Goal: Complete application form

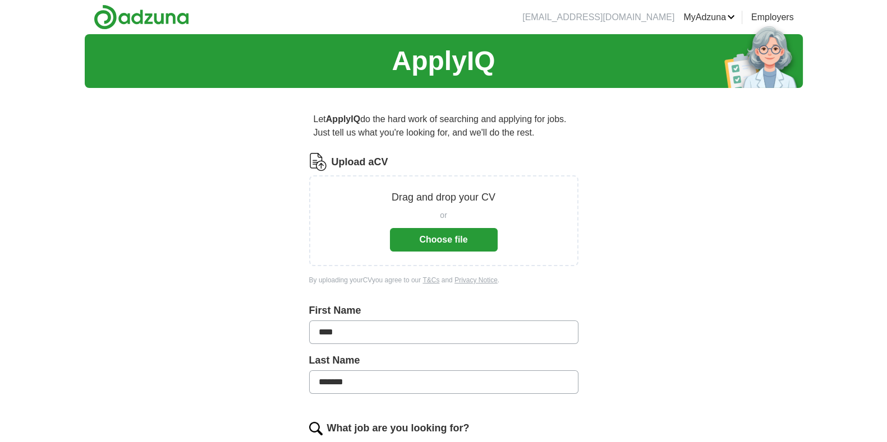
click at [444, 239] on button "Choose file" at bounding box center [444, 240] width 108 height 24
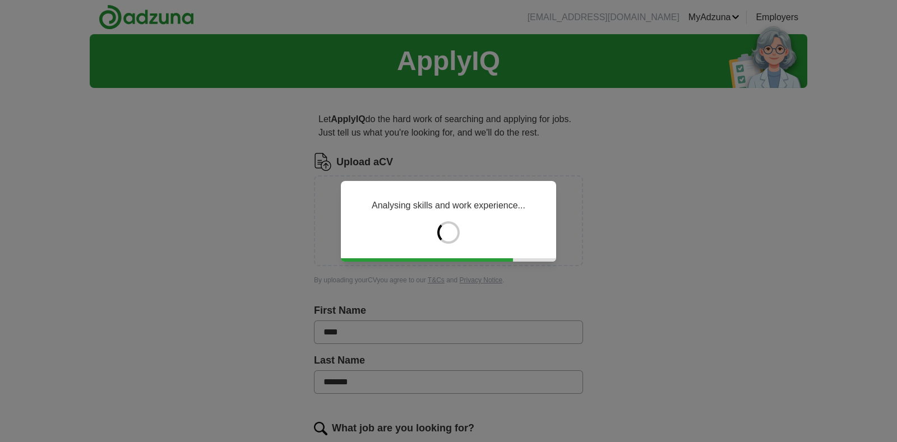
drag, startPoint x: 896, startPoint y: 168, endPoint x: 897, endPoint y: 219, distance: 51.6
click at [886, 219] on div "Analysing skills and work experience..." at bounding box center [448, 221] width 897 height 442
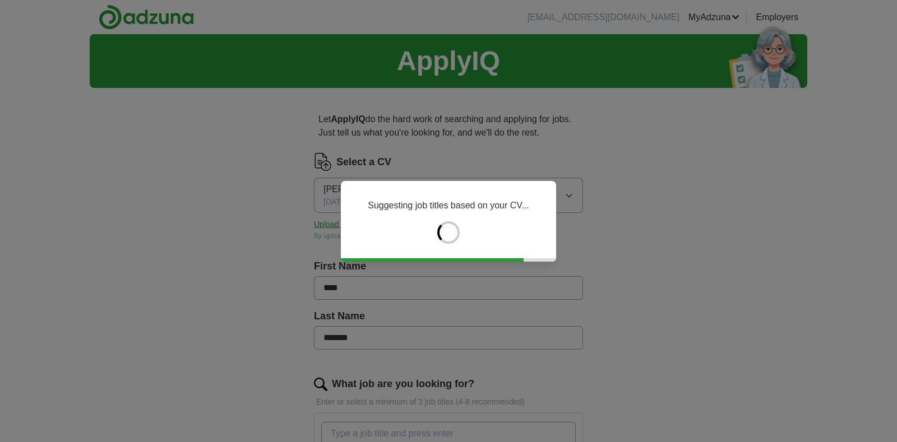
drag, startPoint x: 892, startPoint y: 190, endPoint x: 892, endPoint y: 259, distance: 69.0
click at [886, 259] on div "Suggesting job titles based on your CV..." at bounding box center [448, 221] width 897 height 442
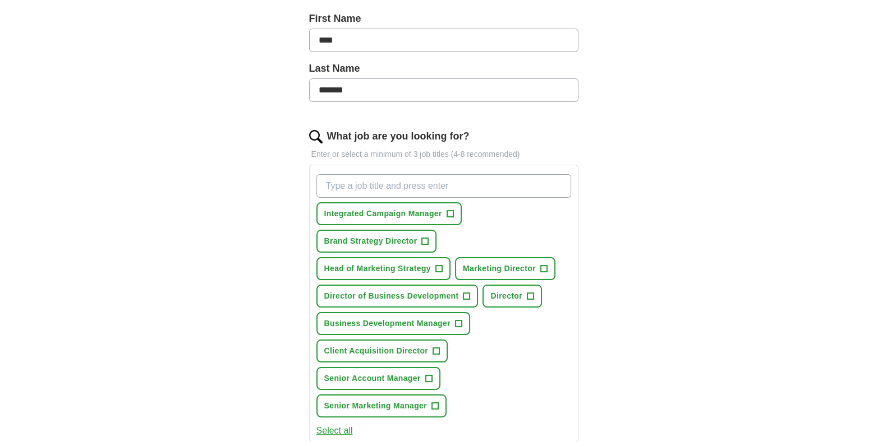
scroll to position [256, 0]
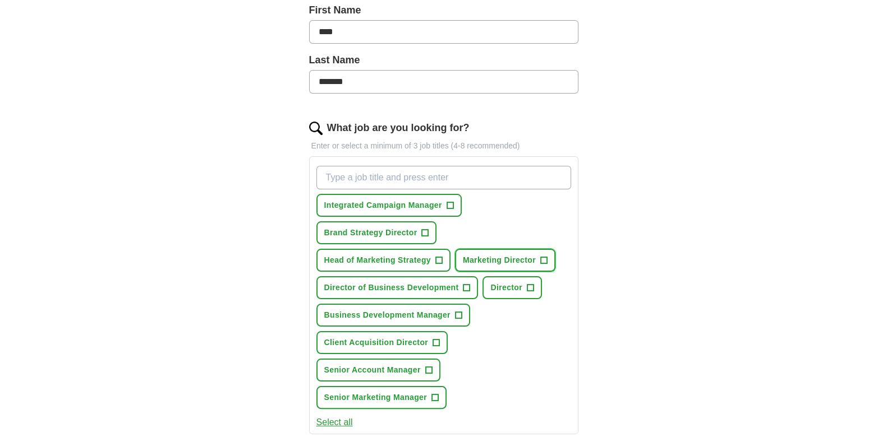
click at [544, 256] on span "+" at bounding box center [543, 260] width 7 height 9
click at [467, 284] on span "+" at bounding box center [466, 288] width 7 height 9
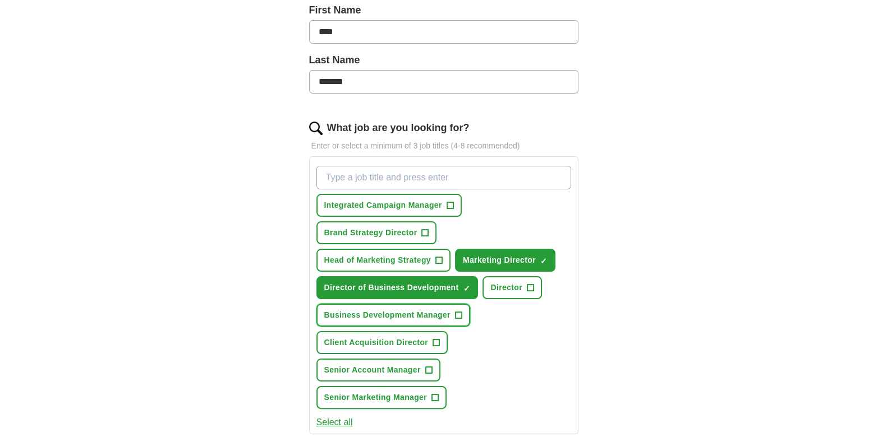
click at [459, 311] on span "+" at bounding box center [458, 315] width 7 height 9
click at [434, 394] on span "+" at bounding box center [434, 398] width 7 height 9
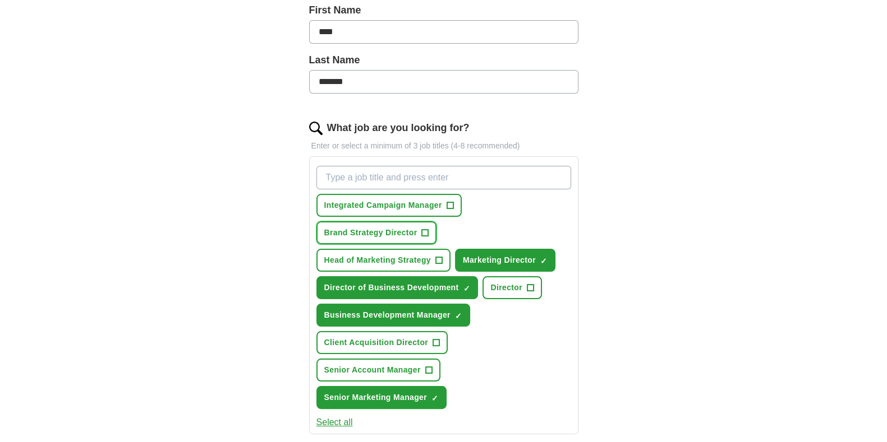
click at [427, 229] on span "+" at bounding box center [425, 233] width 7 height 9
click at [439, 256] on span "+" at bounding box center [438, 260] width 7 height 9
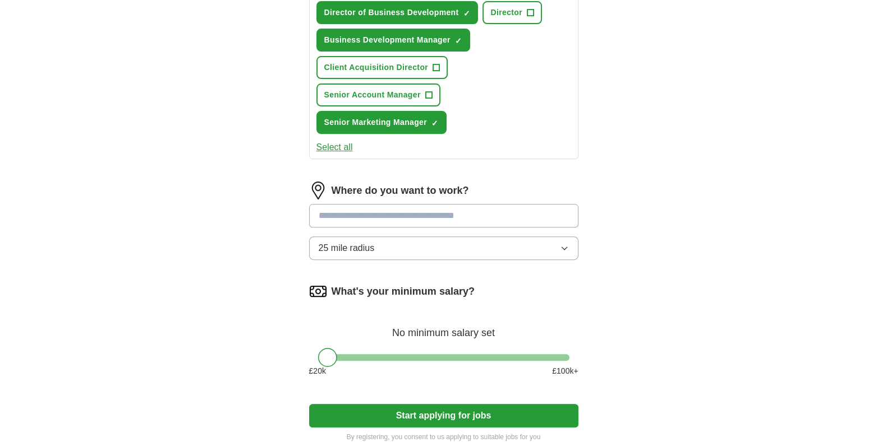
scroll to position [541, 0]
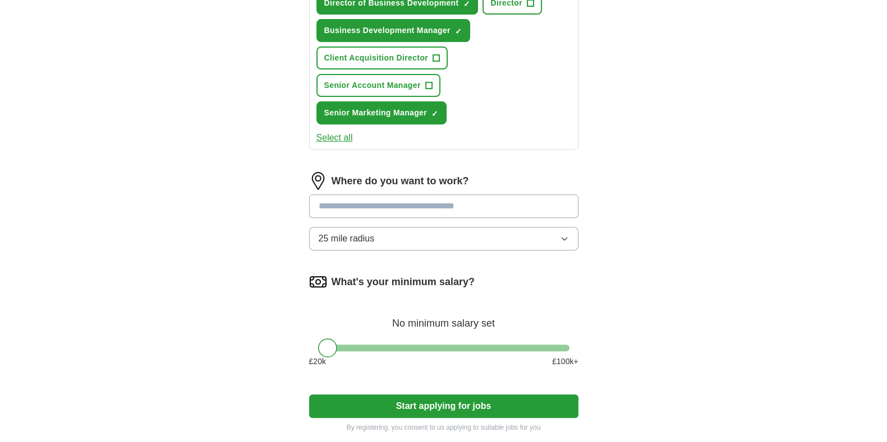
click at [479, 195] on input at bounding box center [443, 207] width 269 height 24
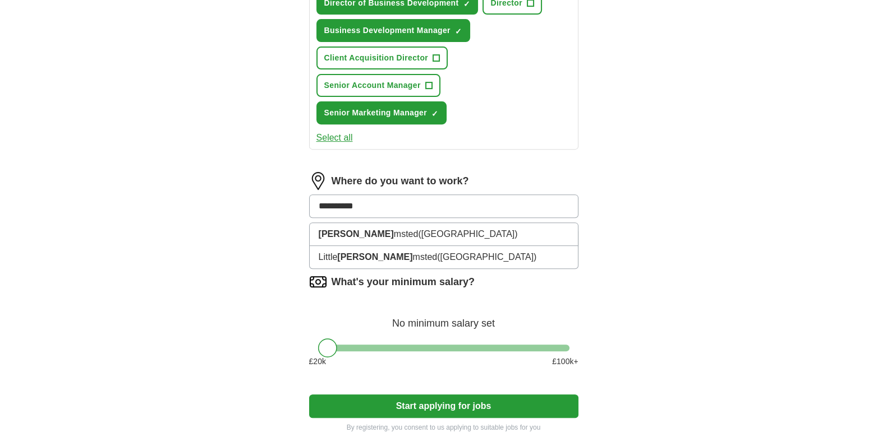
type input "**********"
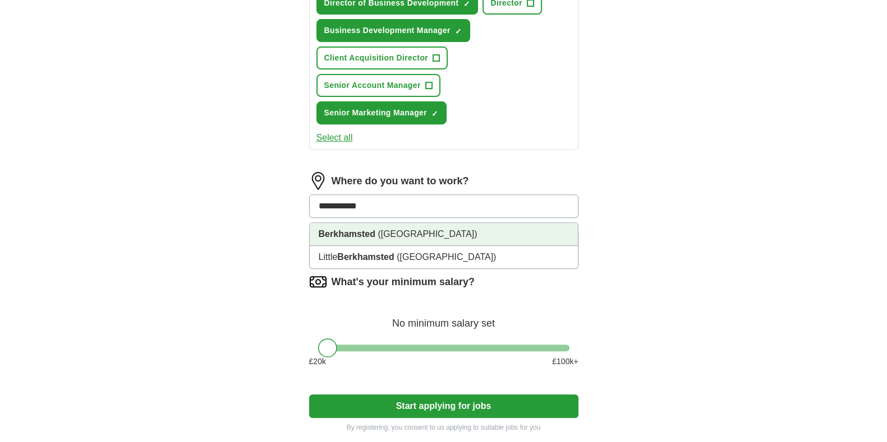
click at [462, 223] on li "Berkhamsted ([GEOGRAPHIC_DATA])" at bounding box center [444, 234] width 268 height 23
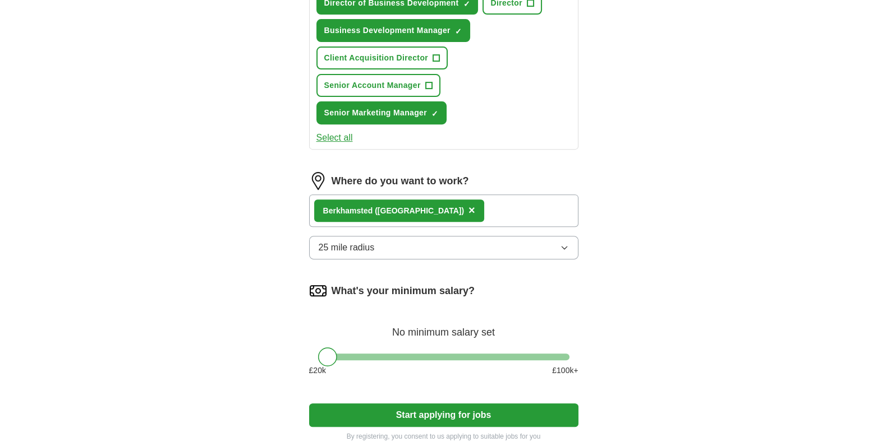
click at [449, 244] on button "25 mile radius" at bounding box center [443, 248] width 269 height 24
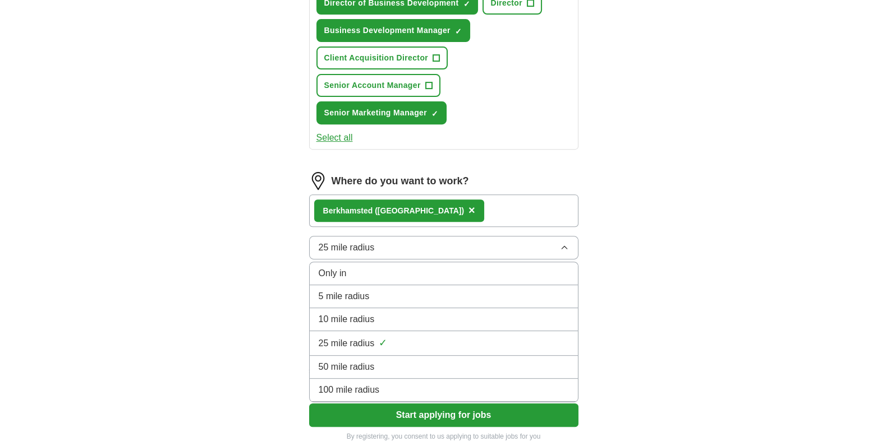
click at [399, 364] on div "50 mile radius" at bounding box center [443, 367] width 250 height 13
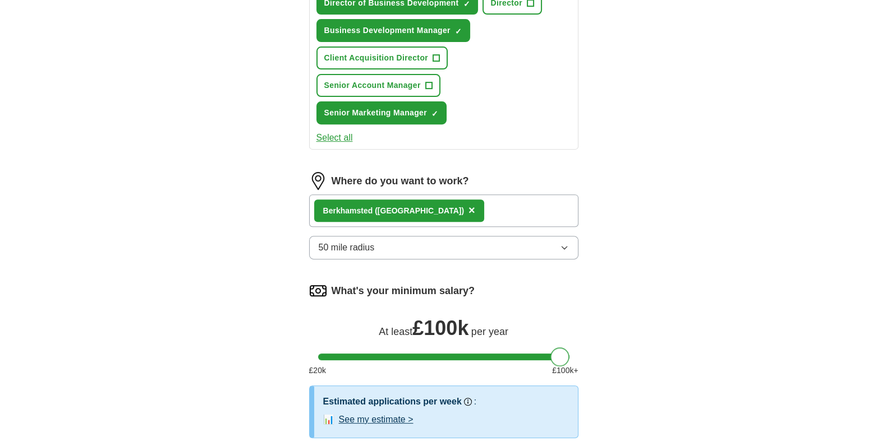
drag, startPoint x: 330, startPoint y: 352, endPoint x: 736, endPoint y: 354, distance: 406.0
click at [736, 354] on div "ApplyIQ Let ApplyIQ do the hard work of searching and applying for jobs. Just t…" at bounding box center [444, 1] width 718 height 1017
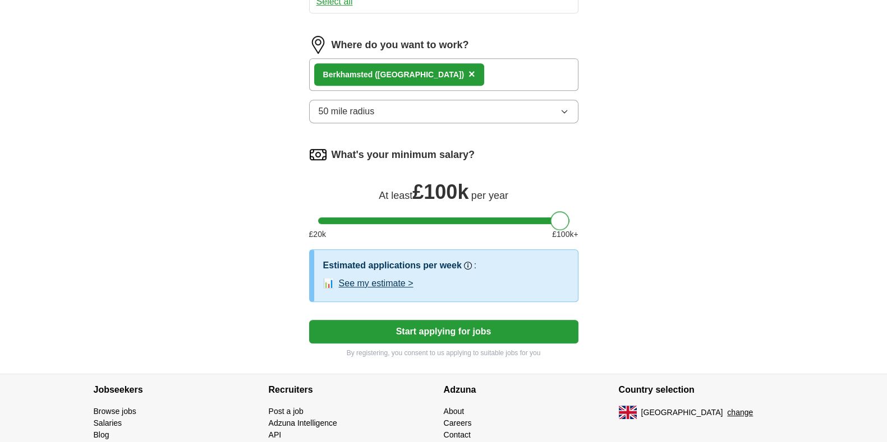
scroll to position [728, 0]
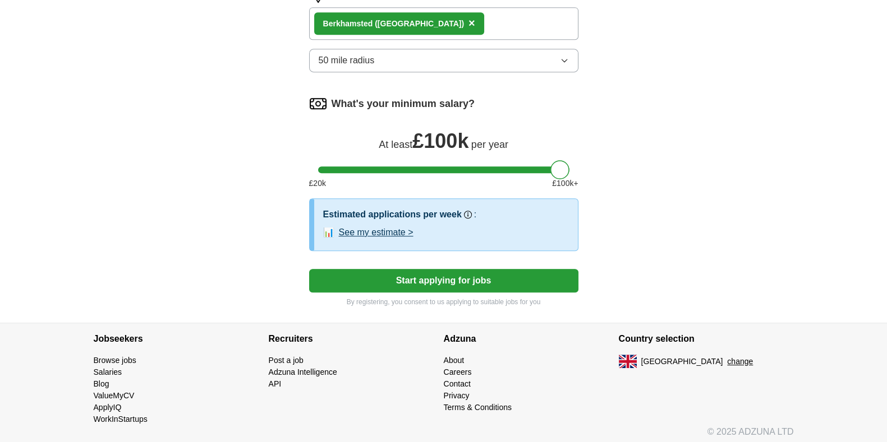
click at [382, 227] on button "See my estimate >" at bounding box center [376, 232] width 75 height 13
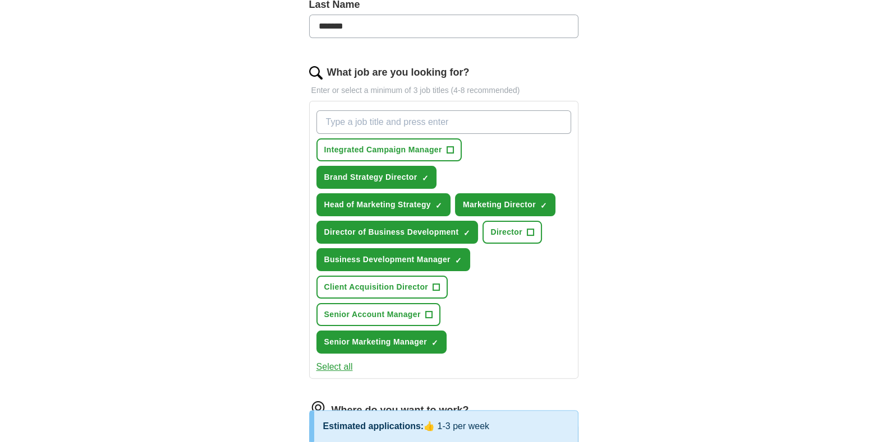
scroll to position [308, 0]
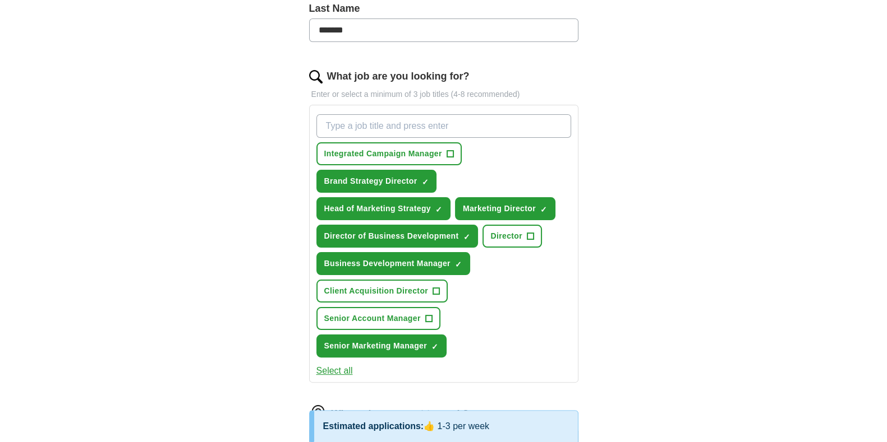
click at [536, 124] on input "What job are you looking for?" at bounding box center [443, 126] width 255 height 24
type input "Head of business development"
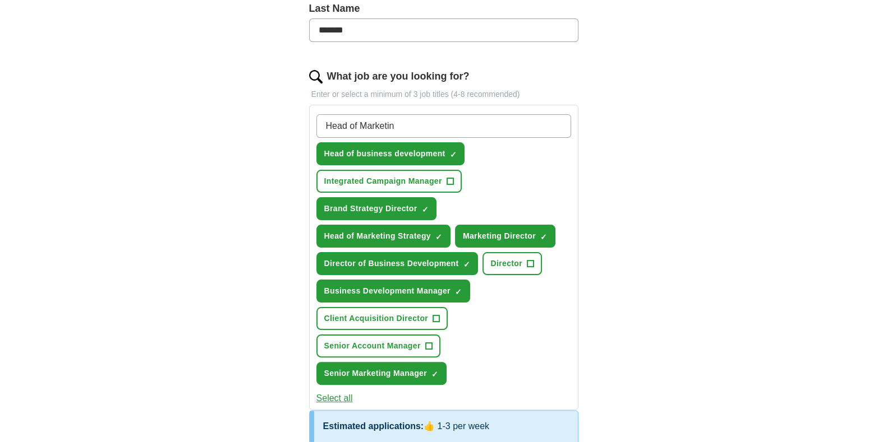
type input "Head of Marketing"
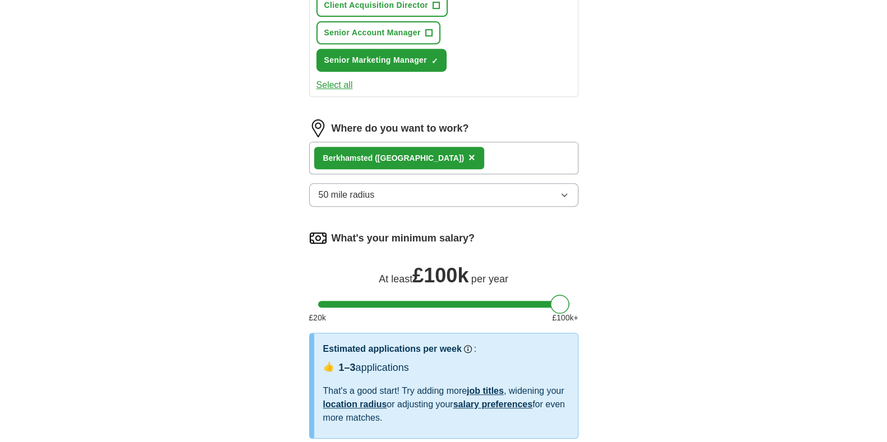
scroll to position [622, 0]
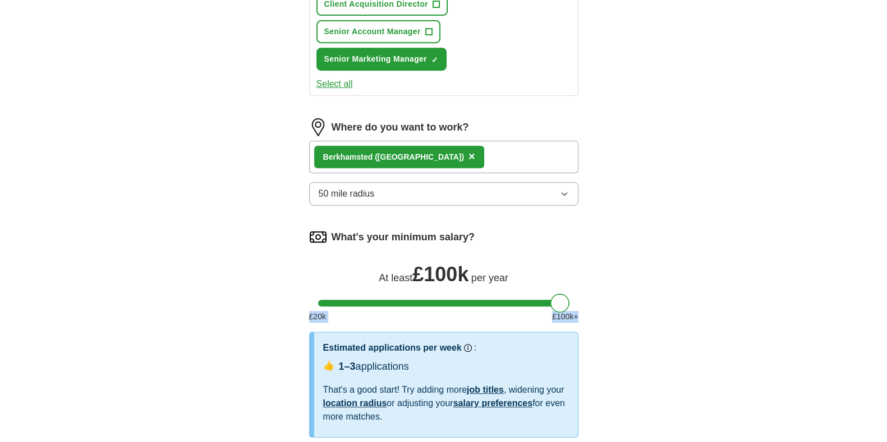
drag, startPoint x: 886, startPoint y: 247, endPoint x: 883, endPoint y: 308, distance: 61.2
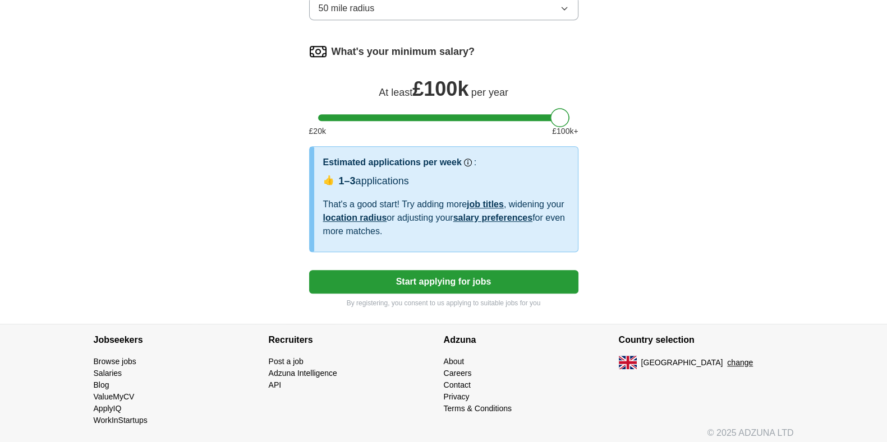
scroll to position [809, 0]
click at [485, 270] on button "Start applying for jobs" at bounding box center [443, 282] width 269 height 24
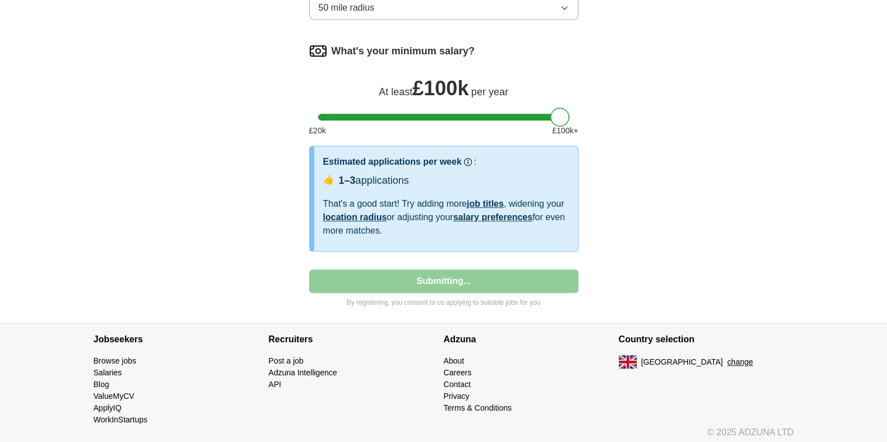
select select "**"
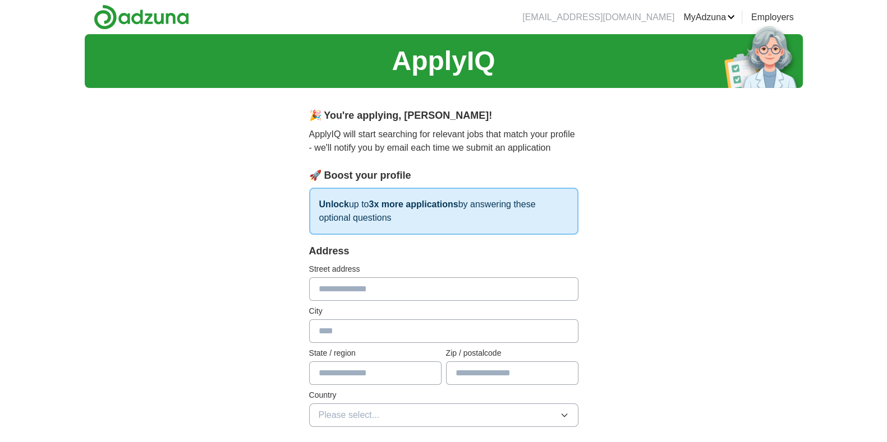
scroll to position [0, 0]
click at [309, 278] on div at bounding box center [309, 278] width 0 height 0
type input "**********"
type input "******"
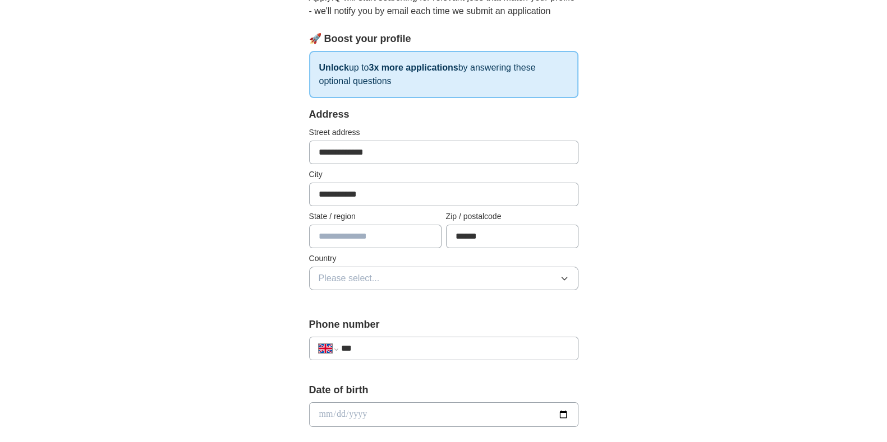
scroll to position [140, 0]
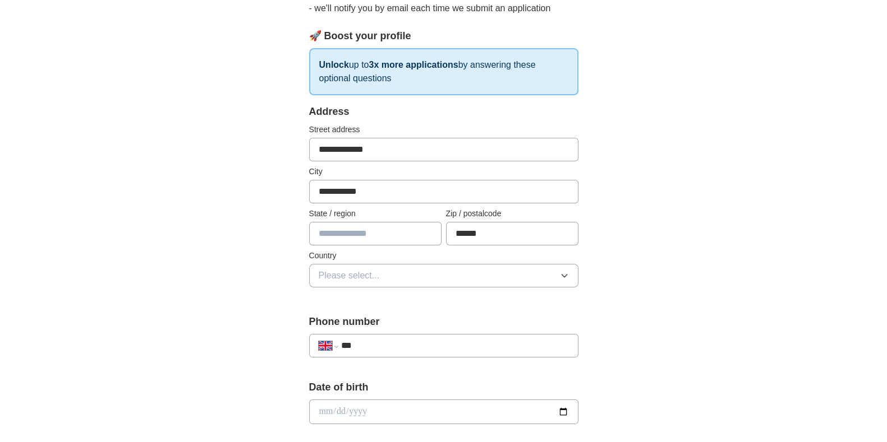
click at [497, 271] on button "Please select..." at bounding box center [443, 276] width 269 height 24
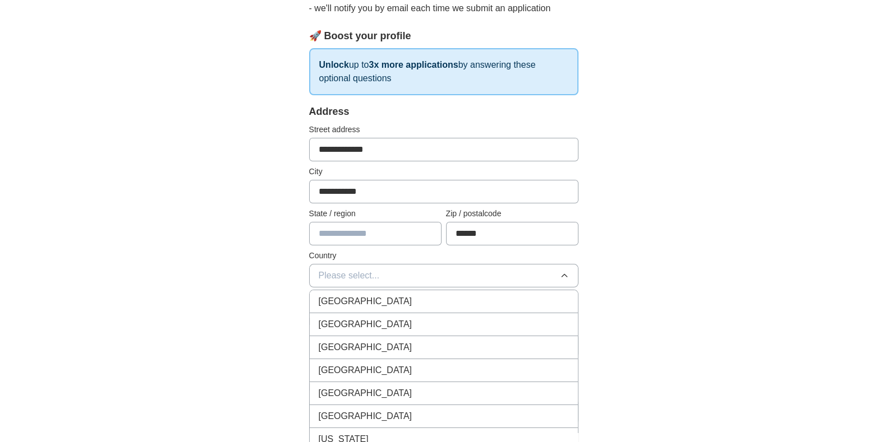
click at [495, 293] on li "[GEOGRAPHIC_DATA]" at bounding box center [444, 301] width 268 height 23
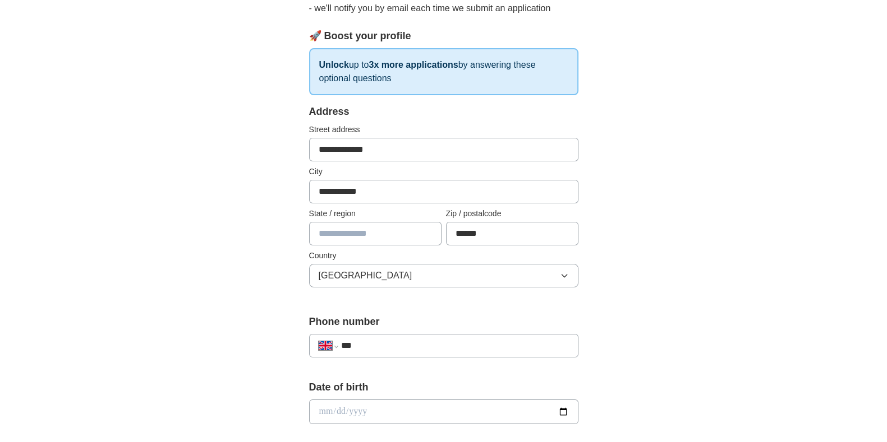
click at [478, 348] on input "***" at bounding box center [454, 345] width 228 height 13
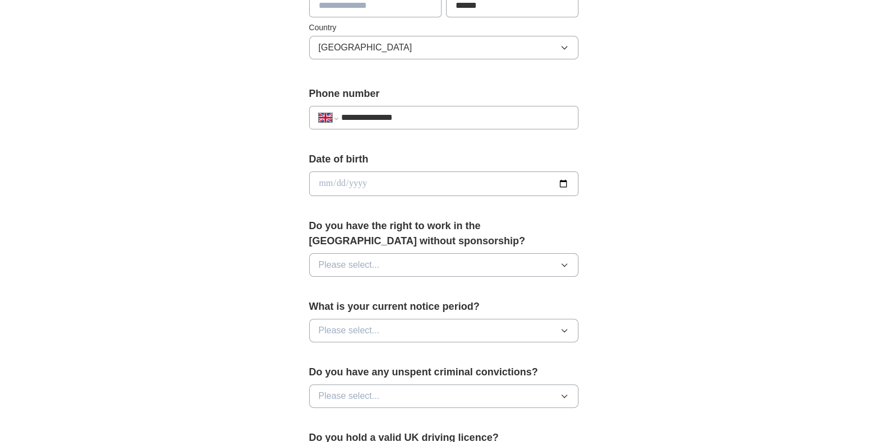
scroll to position [391, 0]
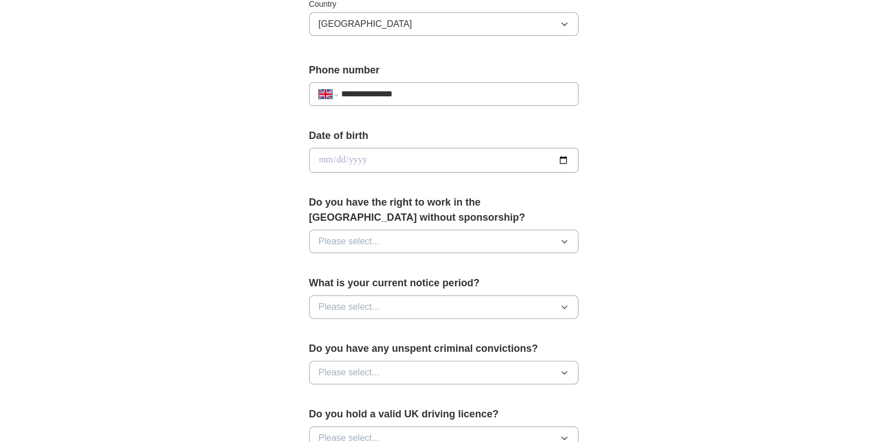
type input "**********"
click at [482, 251] on button "Please select..." at bounding box center [443, 242] width 269 height 24
click at [479, 261] on div "Yes" at bounding box center [443, 267] width 250 height 13
click at [470, 305] on button "Please select..." at bounding box center [443, 308] width 269 height 24
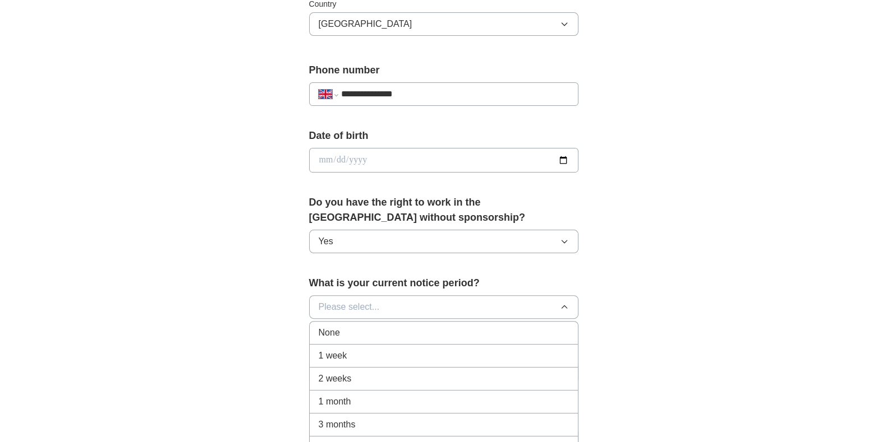
click at [461, 327] on div "None" at bounding box center [443, 332] width 250 height 13
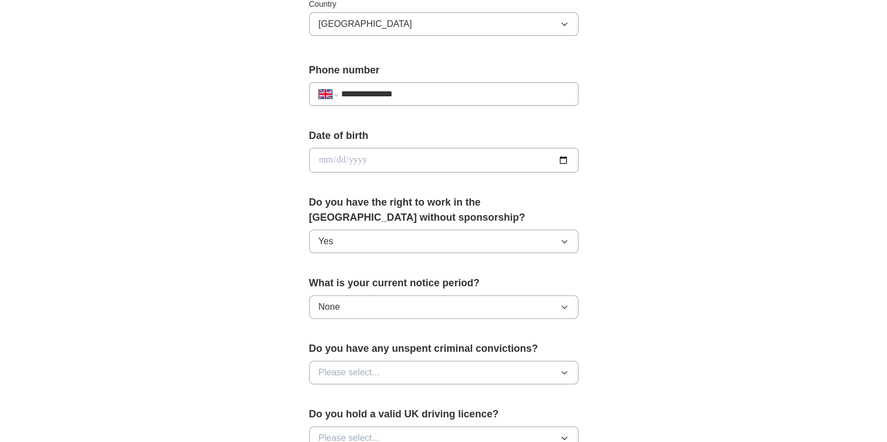
click at [450, 381] on button "Please select..." at bounding box center [443, 373] width 269 height 24
click at [450, 423] on div "No" at bounding box center [443, 421] width 250 height 13
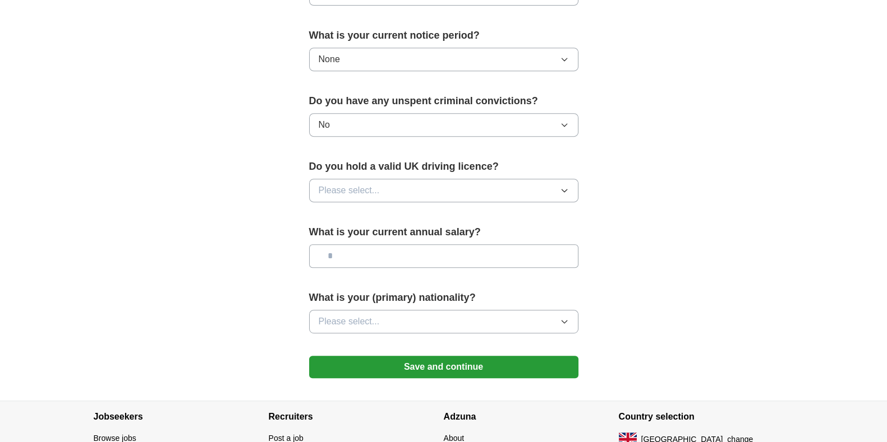
scroll to position [664, 0]
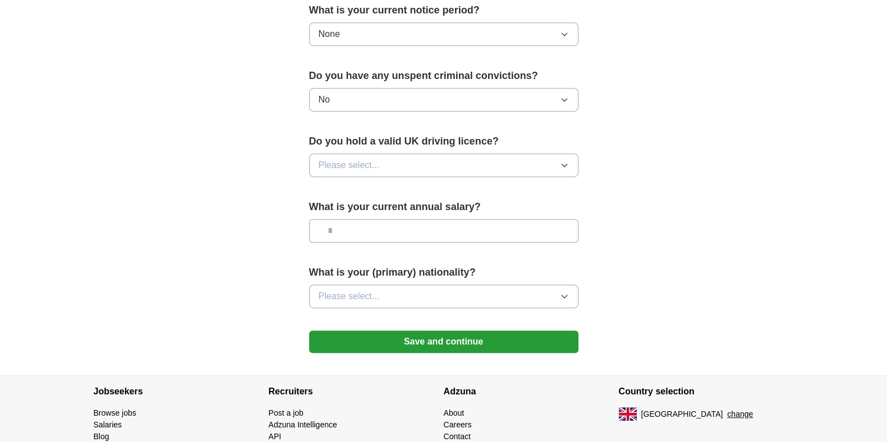
click at [357, 161] on span "Please select..." at bounding box center [348, 165] width 61 height 13
click at [360, 197] on li "Yes" at bounding box center [444, 191] width 268 height 23
click at [368, 221] on input "text" at bounding box center [443, 231] width 269 height 24
click at [390, 298] on button "Please select..." at bounding box center [443, 297] width 269 height 24
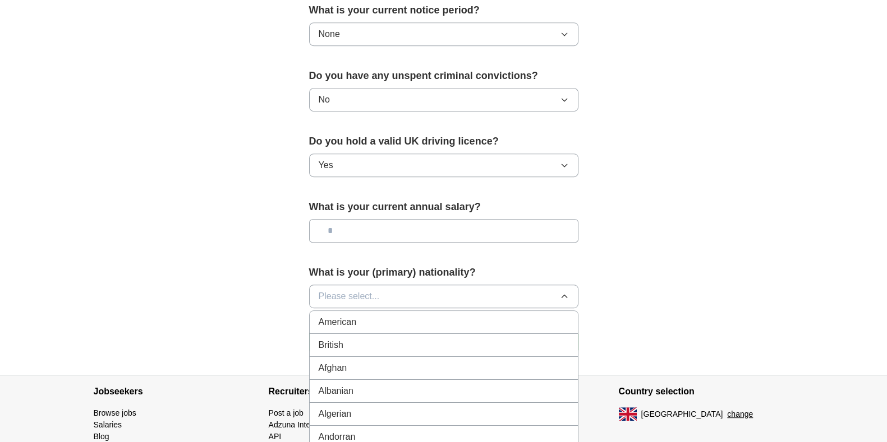
click at [395, 343] on div "British" at bounding box center [443, 345] width 250 height 13
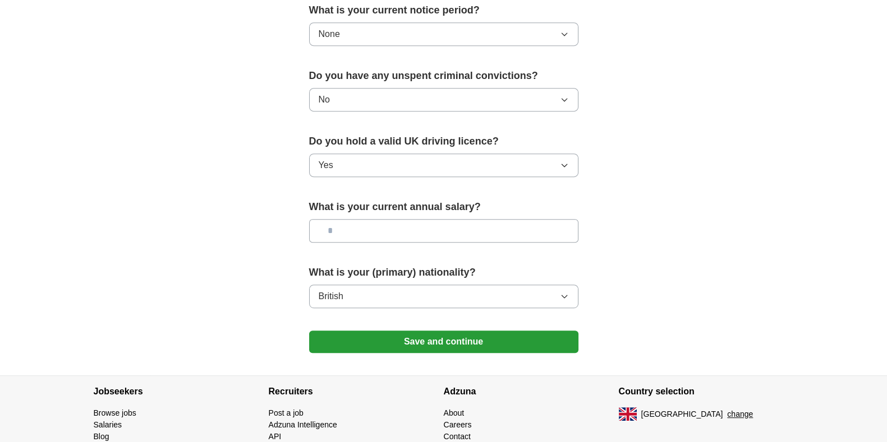
click at [395, 343] on button "Save and continue" at bounding box center [443, 342] width 269 height 22
